Goal: Task Accomplishment & Management: Complete application form

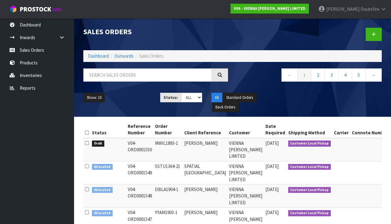
click at [31, 61] on link "Products" at bounding box center [37, 62] width 74 height 13
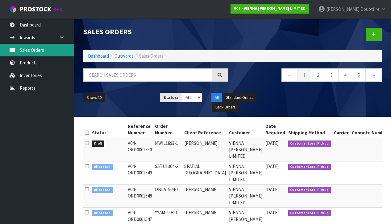
click at [33, 51] on link "Sales Orders" at bounding box center [37, 50] width 74 height 13
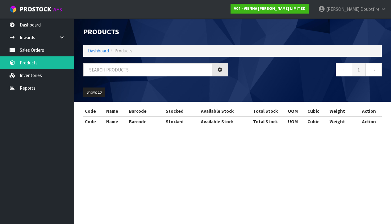
click at [34, 50] on div "Products Import Products Drop file here to import csv template Dashboard Produc…" at bounding box center [195, 69] width 391 height 138
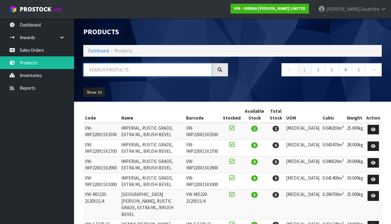
click at [114, 73] on input "text" at bounding box center [147, 69] width 129 height 13
type input "604"
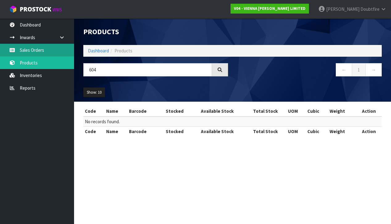
click at [38, 51] on link "Sales Orders" at bounding box center [37, 50] width 74 height 13
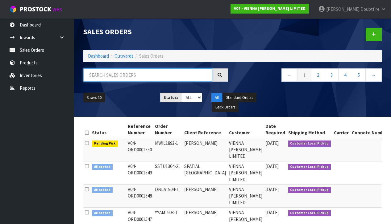
click at [99, 73] on input "text" at bounding box center [147, 74] width 129 height 13
type input "604"
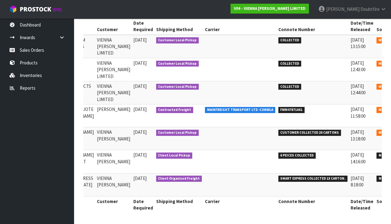
scroll to position [0, 105]
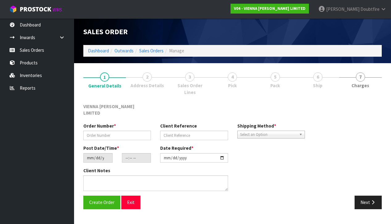
type input "VTAY1114-1"
type input "FREIGHT QUOTE [PERSON_NAME]"
type input "[DATE]"
type input "10:09:00.000"
type input "[DATE]"
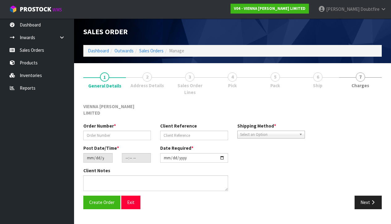
type textarea "[PERSON_NAME]"
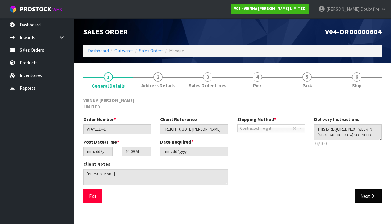
click at [362, 190] on button "Next" at bounding box center [367, 196] width 27 height 13
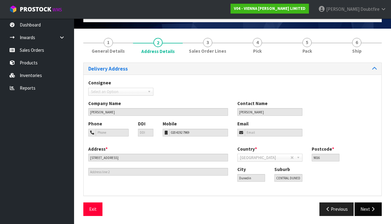
scroll to position [34, 0]
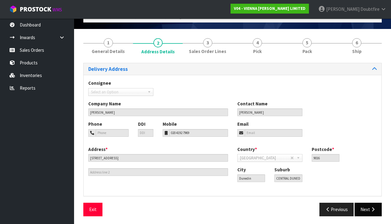
click at [371, 207] on icon "button" at bounding box center [373, 209] width 6 height 5
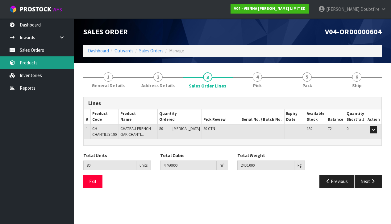
click at [33, 63] on link "Products" at bounding box center [37, 62] width 74 height 13
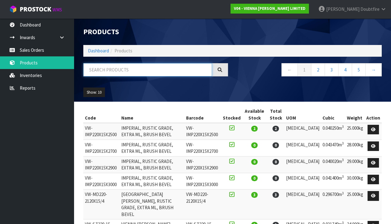
click at [106, 71] on input "text" at bounding box center [147, 69] width 129 height 13
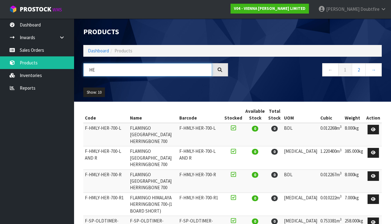
type input "H"
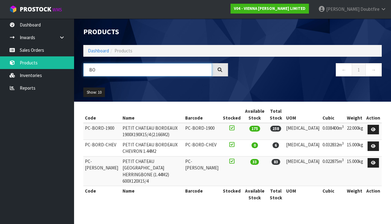
type input "B"
type input "[PERSON_NAME]"
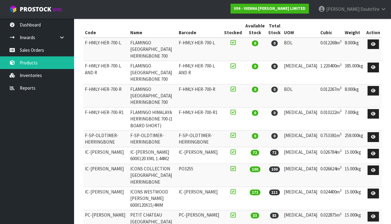
scroll to position [85, 0]
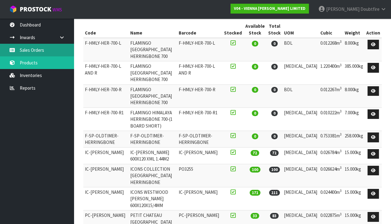
click at [29, 50] on link "Sales Orders" at bounding box center [37, 50] width 74 height 13
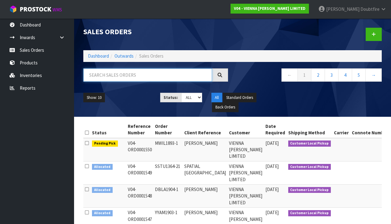
click at [100, 75] on input "text" at bounding box center [147, 74] width 129 height 13
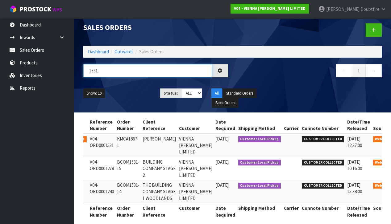
scroll to position [5, 0]
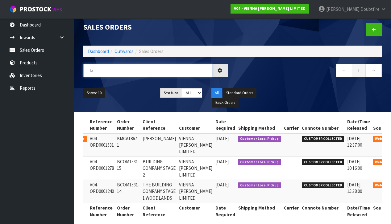
type input "1"
type input "CONDE"
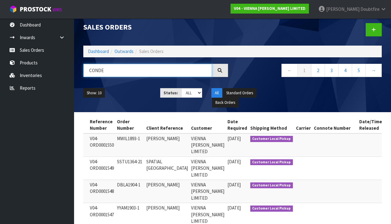
scroll to position [4, 0]
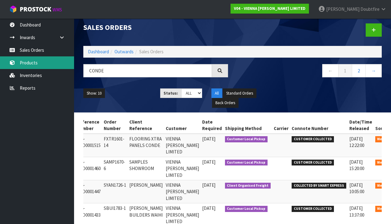
click at [35, 64] on link "Products" at bounding box center [37, 62] width 74 height 13
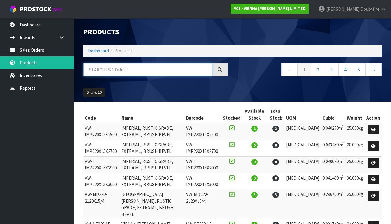
click at [100, 73] on input "text" at bounding box center [147, 69] width 129 height 13
type input "CONDE"
